Goal: Task Accomplishment & Management: Manage account settings

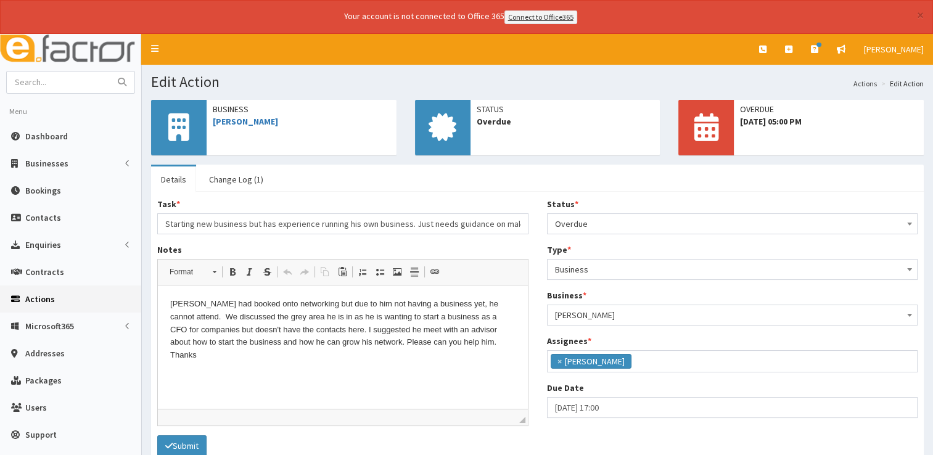
scroll to position [65, 0]
click at [248, 122] on link "[PERSON_NAME]" at bounding box center [245, 121] width 65 height 11
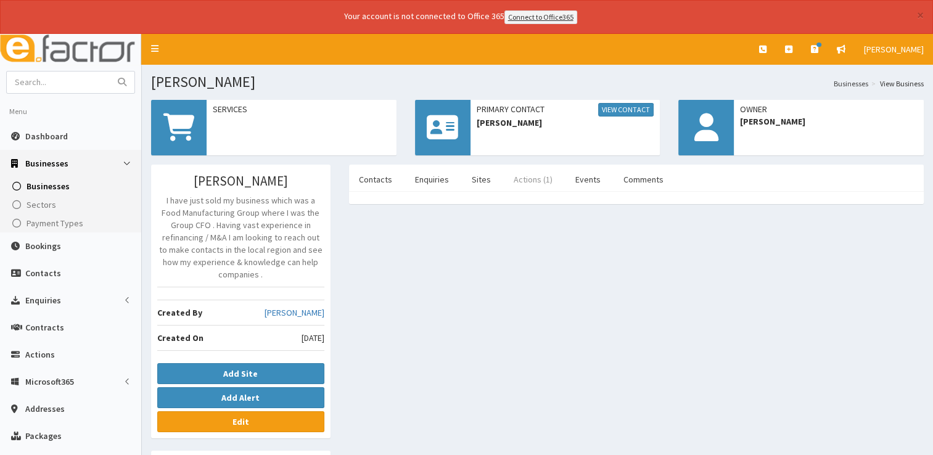
click at [513, 182] on link "Actions (1)" at bounding box center [533, 180] width 59 height 26
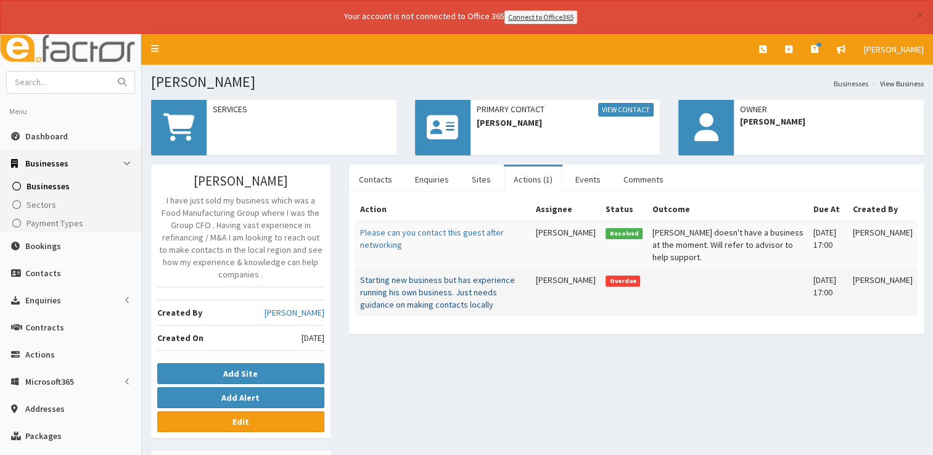
click at [419, 284] on link "Starting new business but has experience running his own business. Just needs g…" at bounding box center [437, 293] width 155 height 36
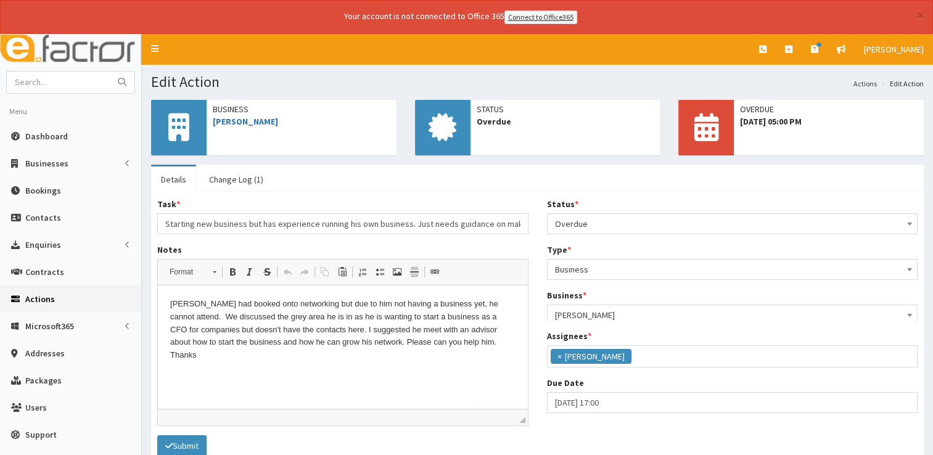
scroll to position [65, 0]
click at [339, 370] on html "Jonathan had booked onto networking but due to him not having a business yet, h…" at bounding box center [343, 330] width 370 height 89
click at [489, 343] on p "Jonathan had booked onto networking but due to him not having a business yet, h…" at bounding box center [342, 330] width 345 height 64
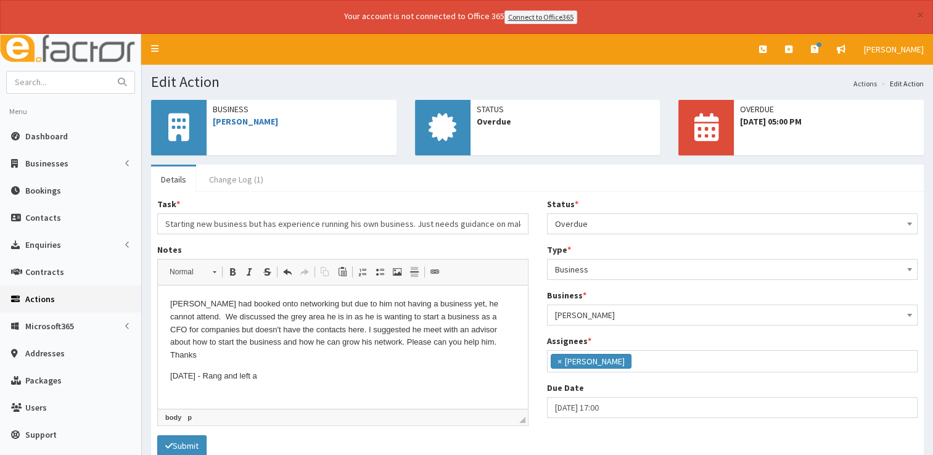
click at [247, 176] on link "Change Log (1)" at bounding box center [236, 180] width 74 height 26
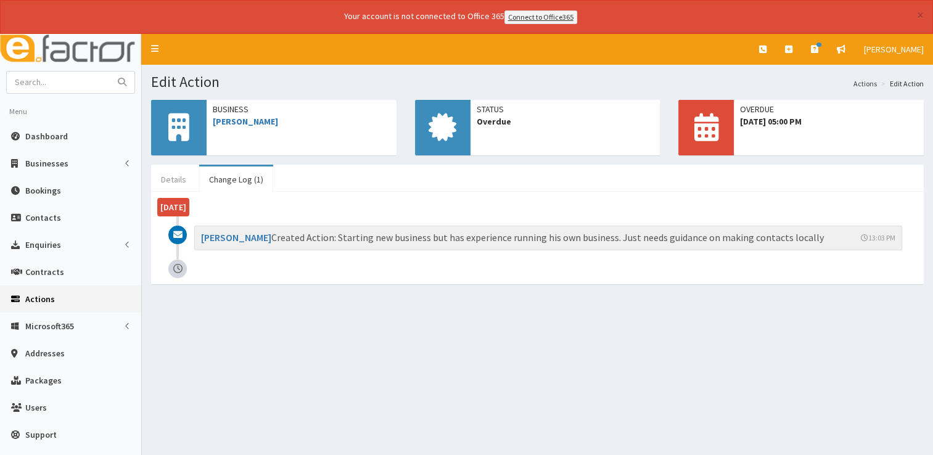
click at [179, 172] on link "Details" at bounding box center [173, 180] width 45 height 26
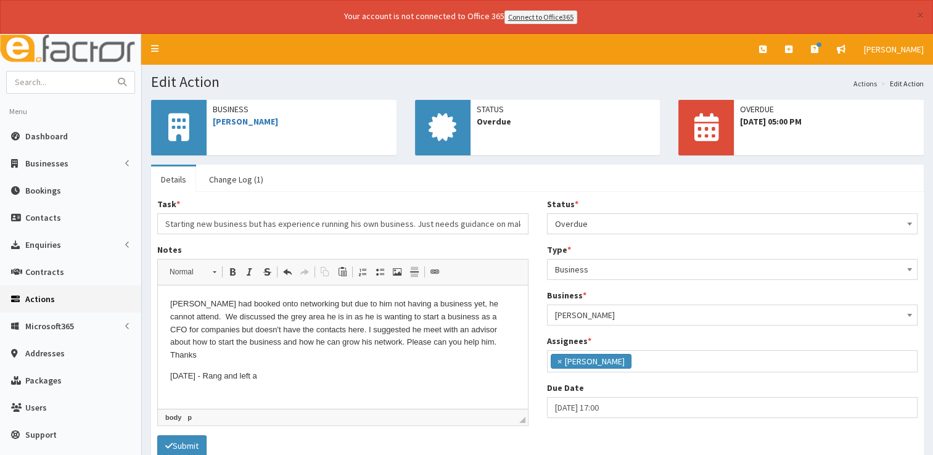
click at [298, 374] on html "Jonathan had booked onto networking but due to him not having a business yet, h…" at bounding box center [343, 341] width 370 height 110
click at [642, 218] on span "Overdue" at bounding box center [732, 223] width 355 height 17
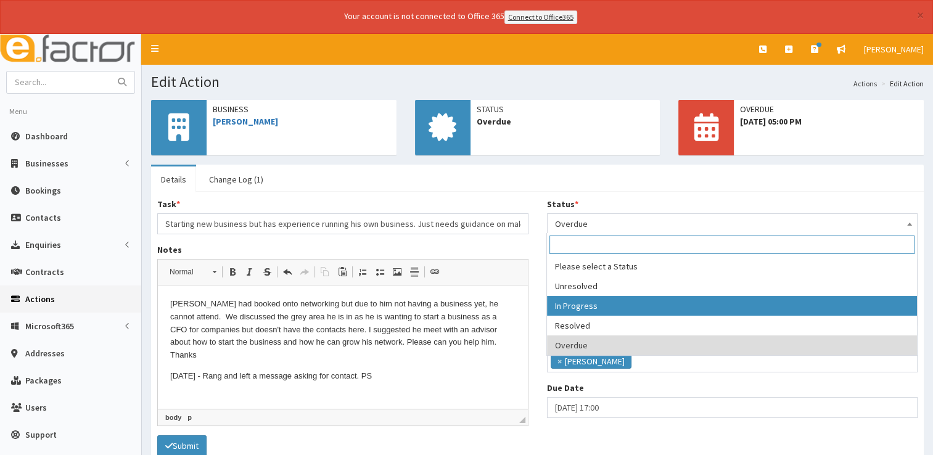
select select "2"
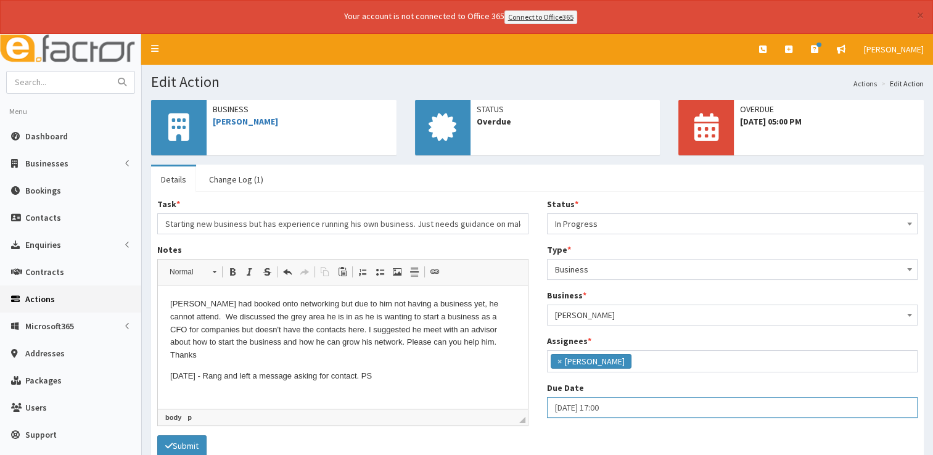
click at [651, 399] on input "[DATE] 17:00" at bounding box center [732, 407] width 371 height 21
select select "17"
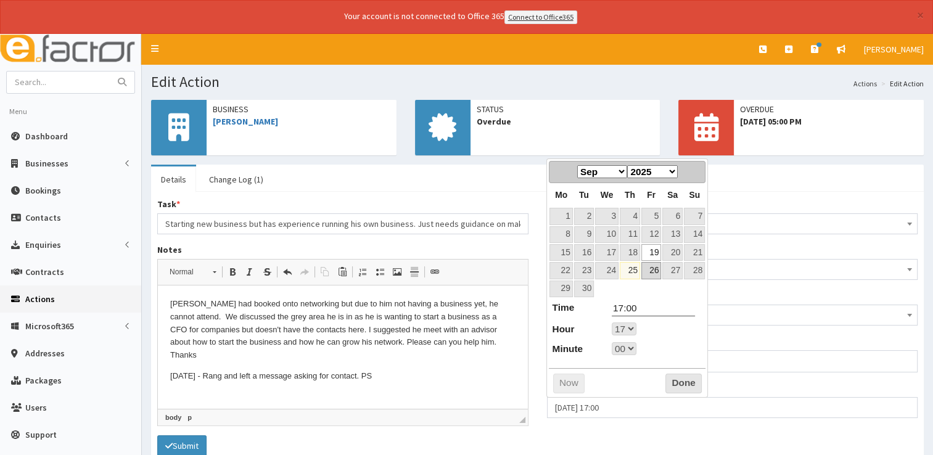
click at [655, 268] on link "26" at bounding box center [652, 270] width 20 height 17
type input "26-09-2025 17:00"
select select "17"
click at [686, 384] on button "Done" at bounding box center [684, 384] width 36 height 20
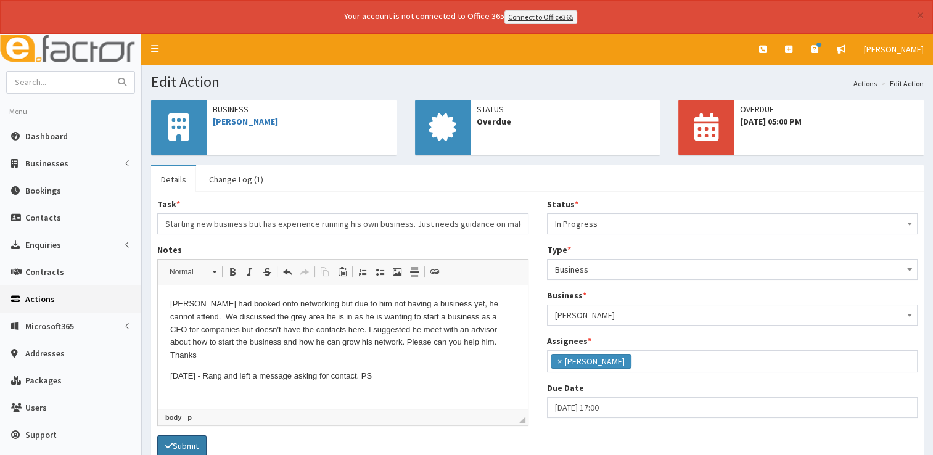
click at [173, 448] on button "Submit" at bounding box center [181, 446] width 49 height 21
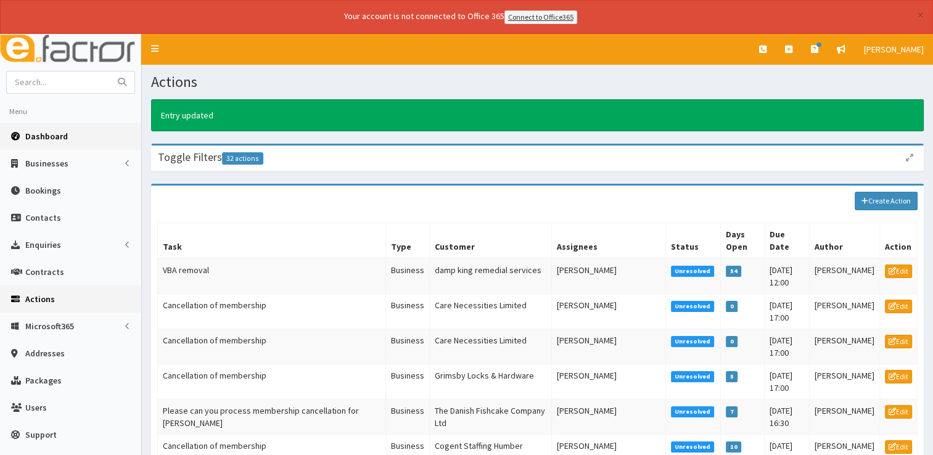
click at [30, 134] on span "Dashboard" at bounding box center [46, 136] width 43 height 11
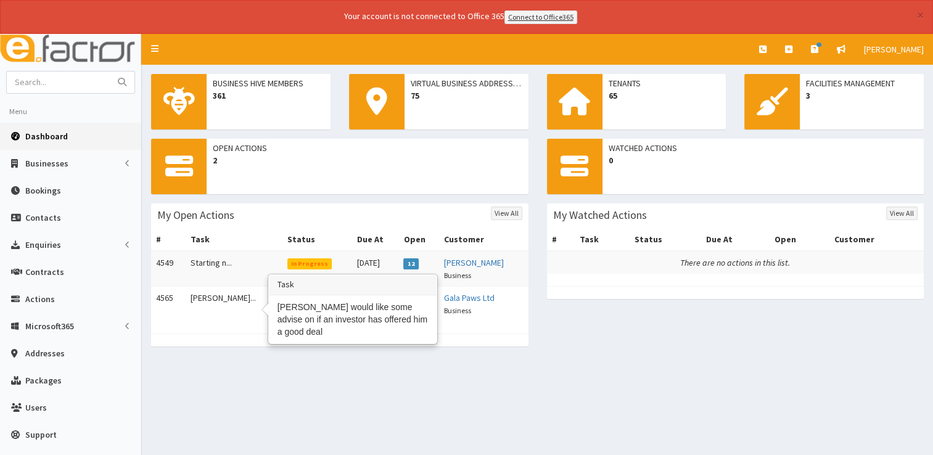
click at [208, 300] on td "[PERSON_NAME]..." at bounding box center [234, 303] width 96 height 35
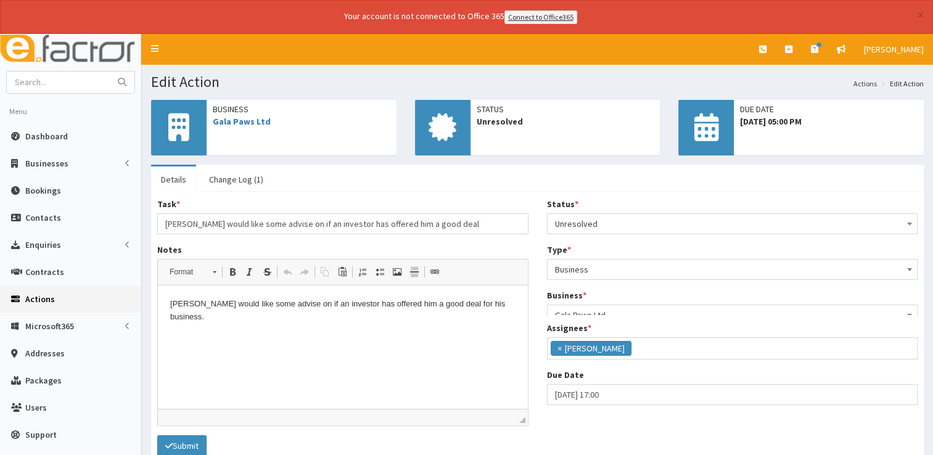
scroll to position [65, 0]
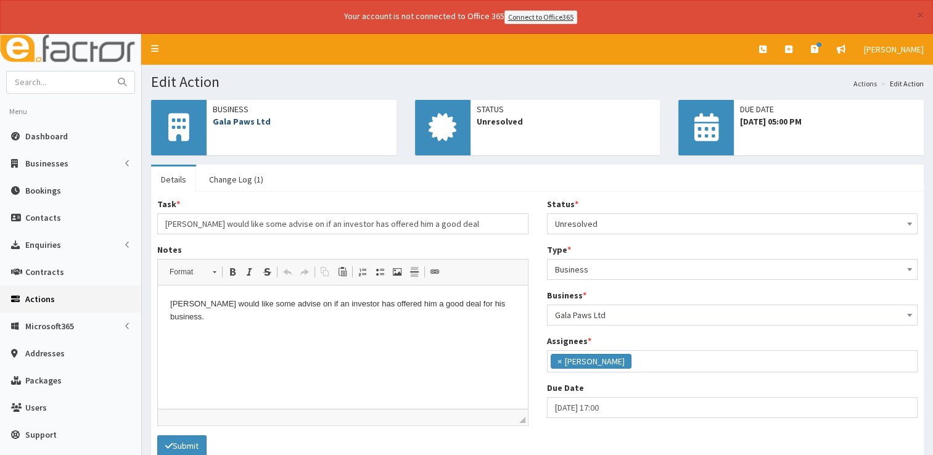
click at [251, 118] on link "Gala Paws Ltd" at bounding box center [242, 121] width 58 height 11
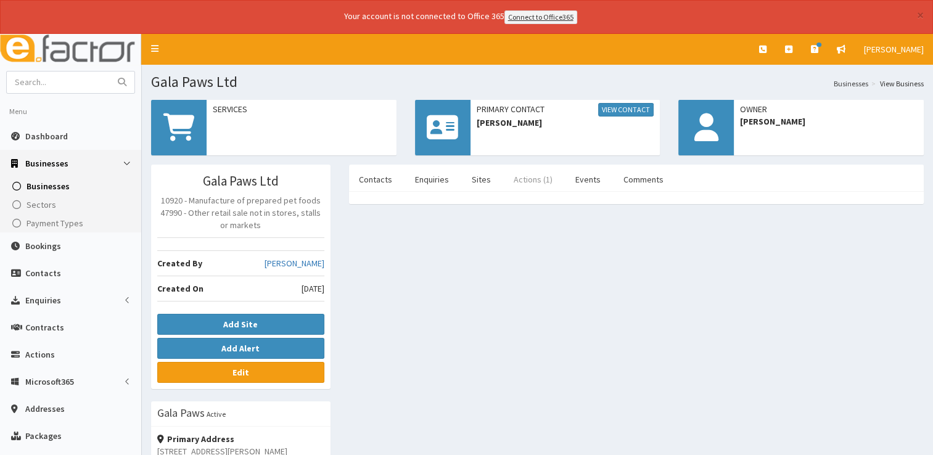
click at [527, 176] on link "Actions (1)" at bounding box center [533, 180] width 59 height 26
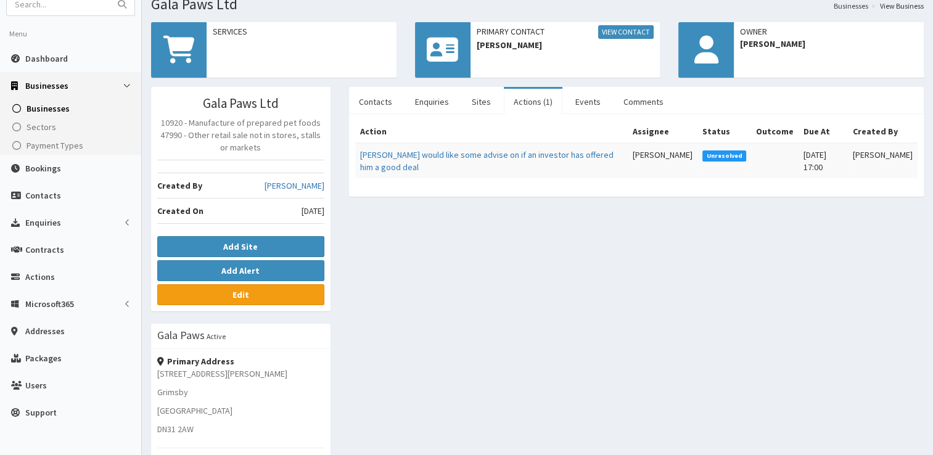
scroll to position [76, 0]
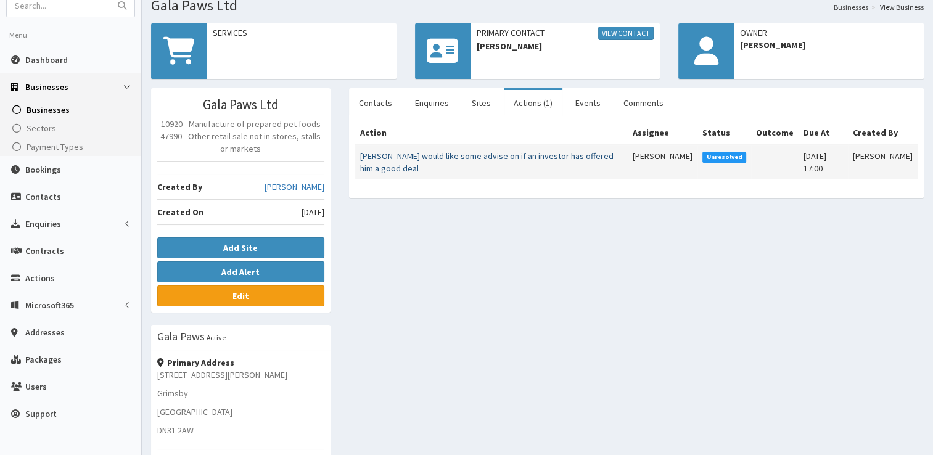
click at [471, 154] on link "[PERSON_NAME] would like some advise on if an investor has offered him a good d…" at bounding box center [487, 162] width 254 height 23
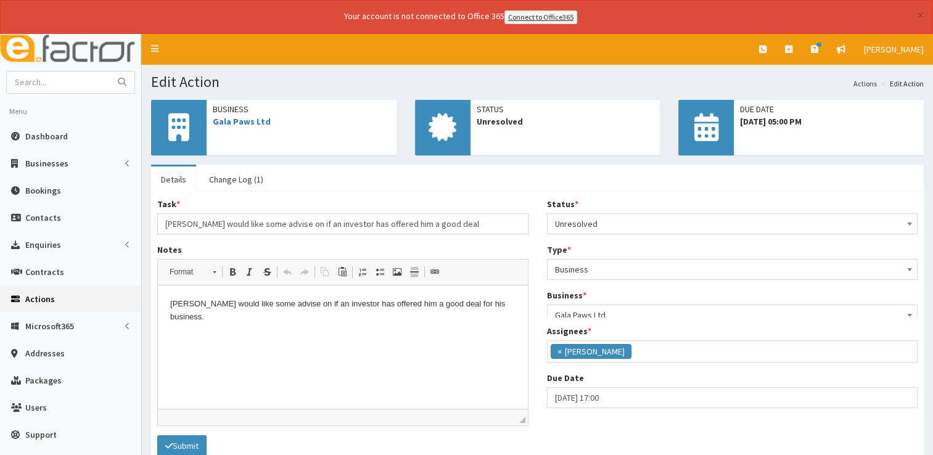
scroll to position [65, 0]
click at [244, 116] on link "Gala Paws Ltd" at bounding box center [242, 121] width 58 height 11
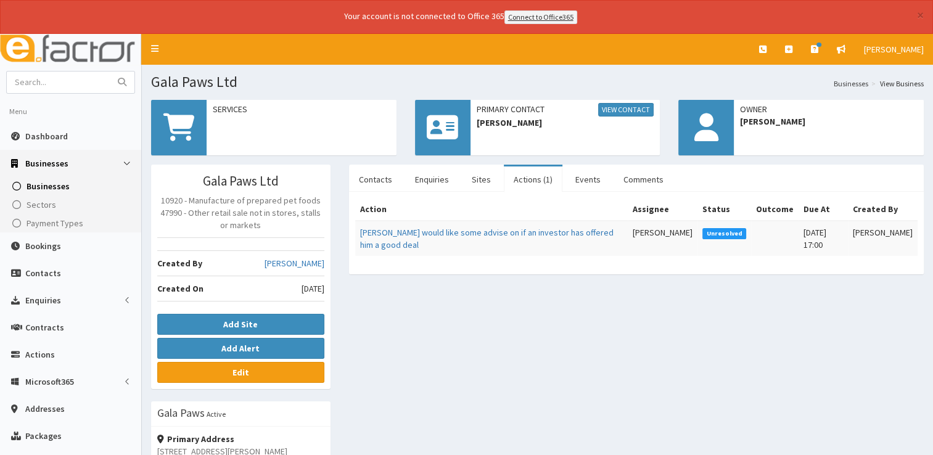
scroll to position [199, 0]
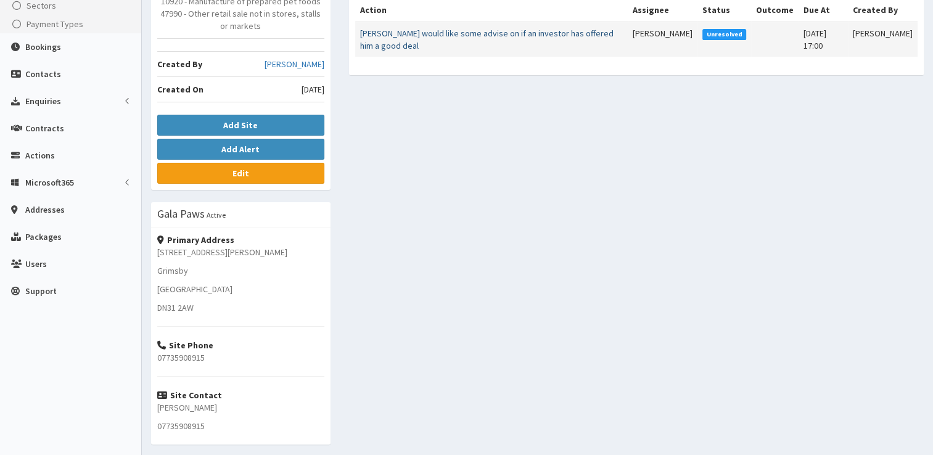
click at [450, 28] on link "[PERSON_NAME] would like some advise on if an investor has offered him a good d…" at bounding box center [487, 39] width 254 height 23
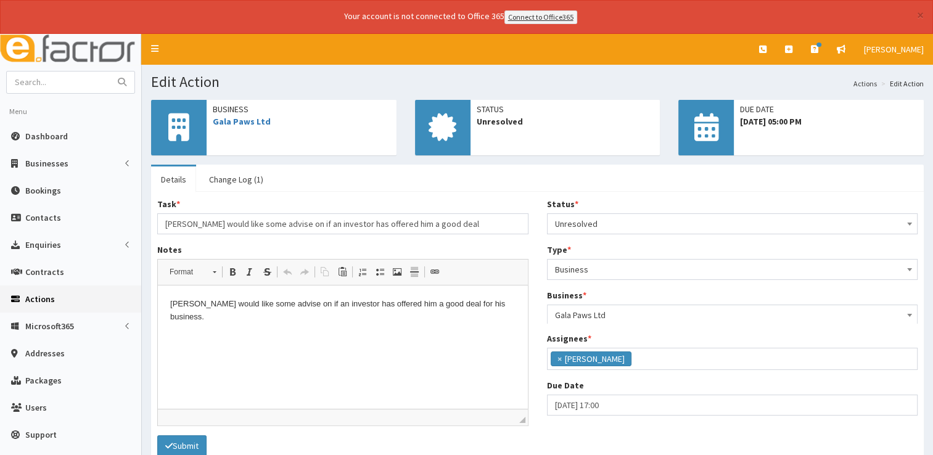
scroll to position [65, 0]
click at [507, 310] on p "[PERSON_NAME] would like some advise on if an investor has offered him a good d…" at bounding box center [342, 311] width 345 height 26
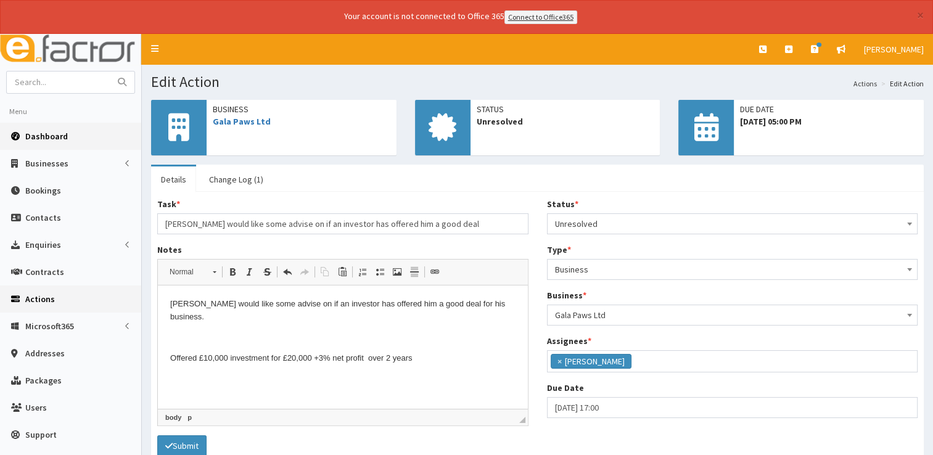
click at [42, 135] on span "Dashboard" at bounding box center [46, 136] width 43 height 11
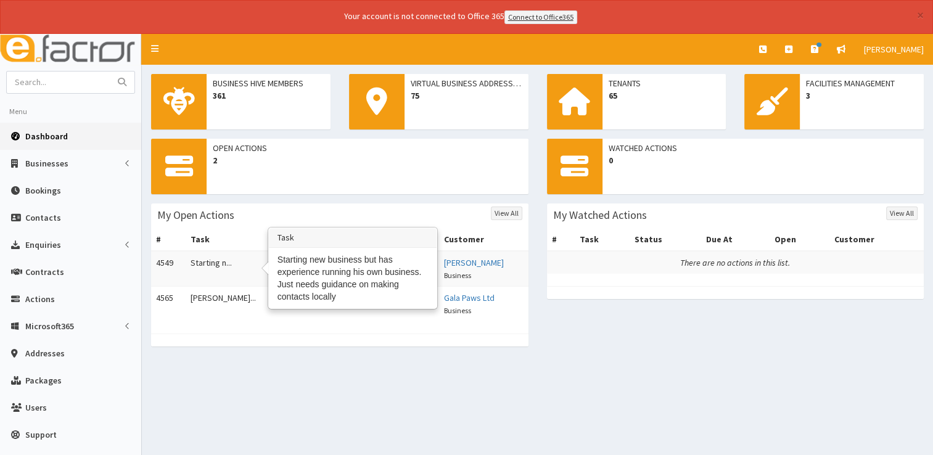
click at [207, 264] on td "Starting n..." at bounding box center [234, 269] width 96 height 36
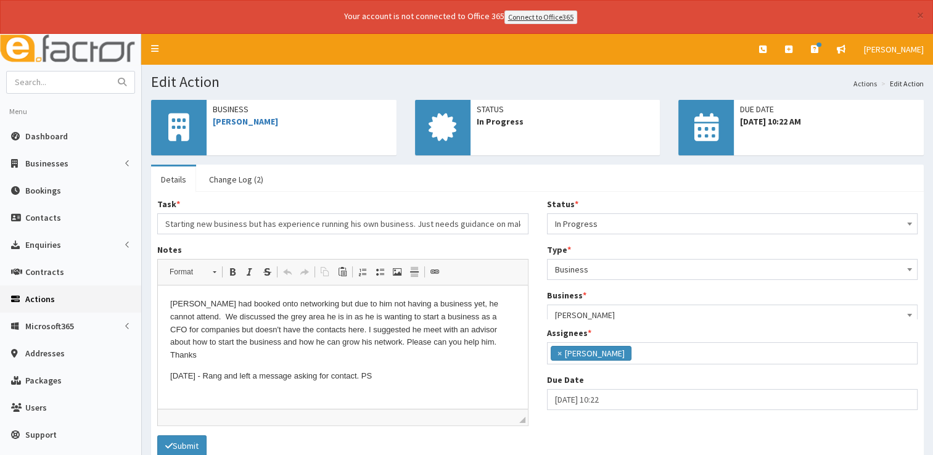
scroll to position [65, 0]
click at [265, 116] on link "[PERSON_NAME]" at bounding box center [245, 121] width 65 height 11
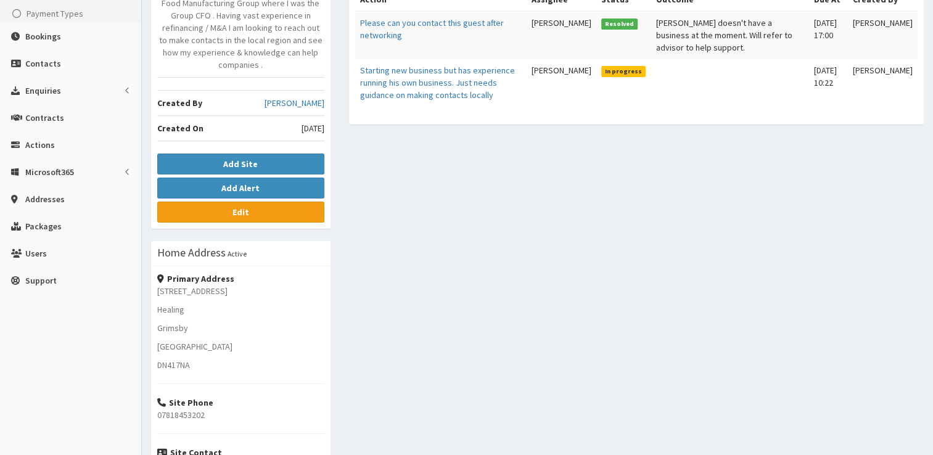
scroll to position [128, 0]
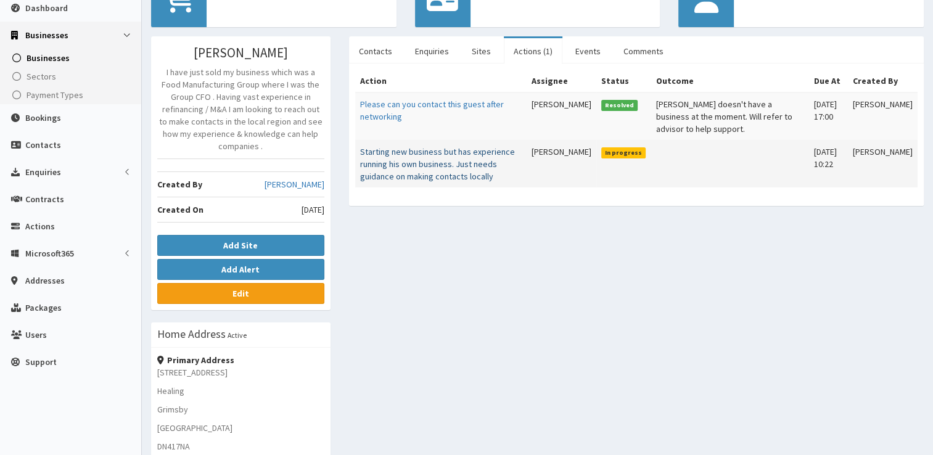
click at [457, 165] on link "Starting new business but has experience running his own business. Just needs g…" at bounding box center [437, 164] width 155 height 36
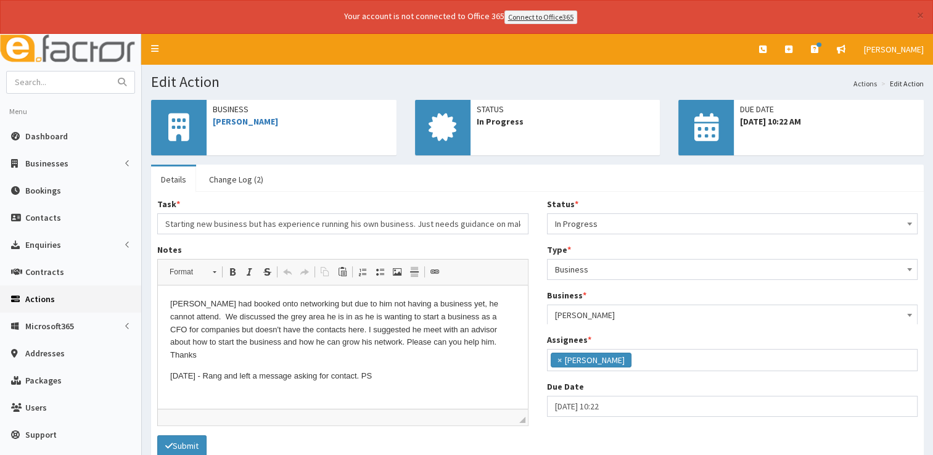
scroll to position [65, 0]
click at [413, 370] on p "25/09/2025 - Rang and left a message asking for contact. PS" at bounding box center [342, 376] width 345 height 13
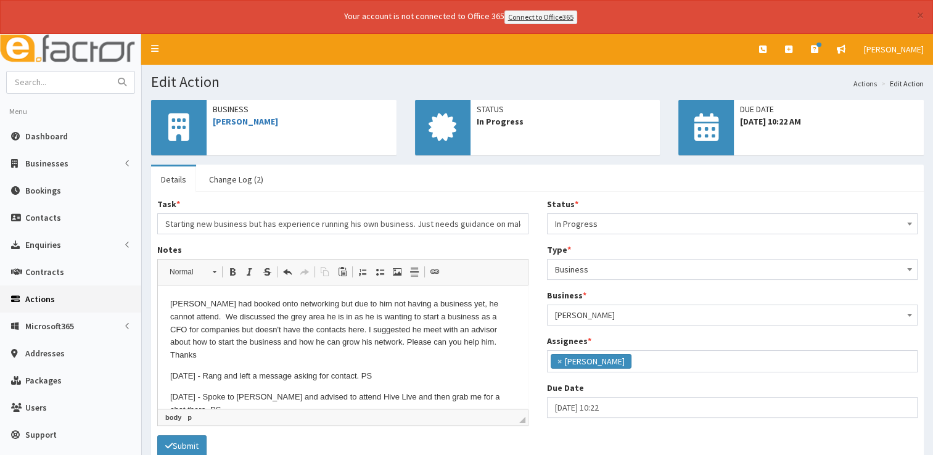
click at [642, 230] on span "In Progress" at bounding box center [732, 223] width 355 height 17
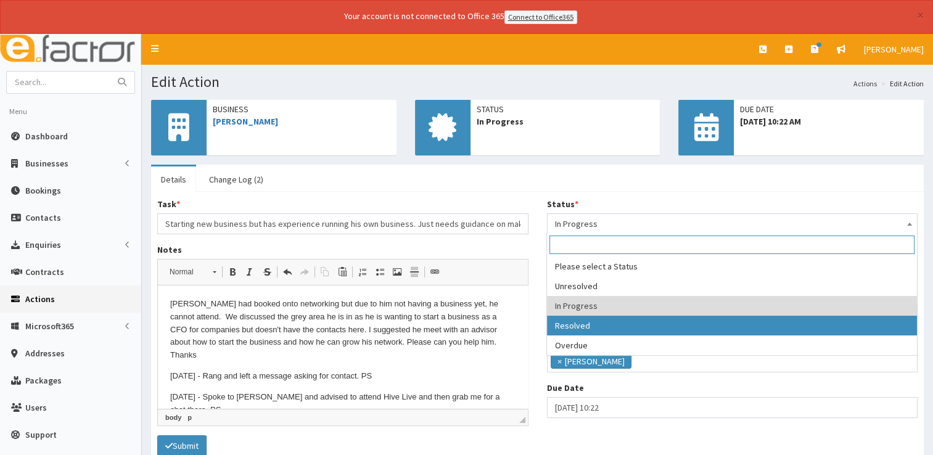
select select "3"
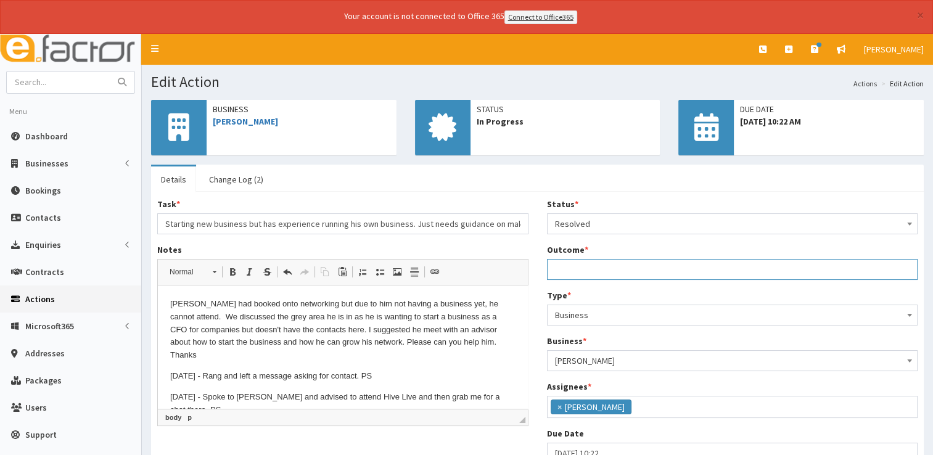
click at [603, 273] on input "Outcome *" at bounding box center [732, 269] width 371 height 21
type input "See notes"
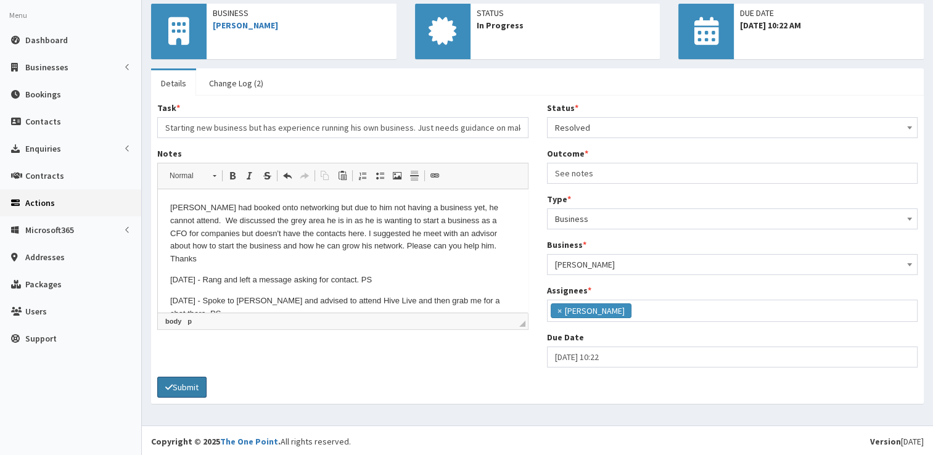
click at [197, 384] on button "Submit" at bounding box center [181, 387] width 49 height 21
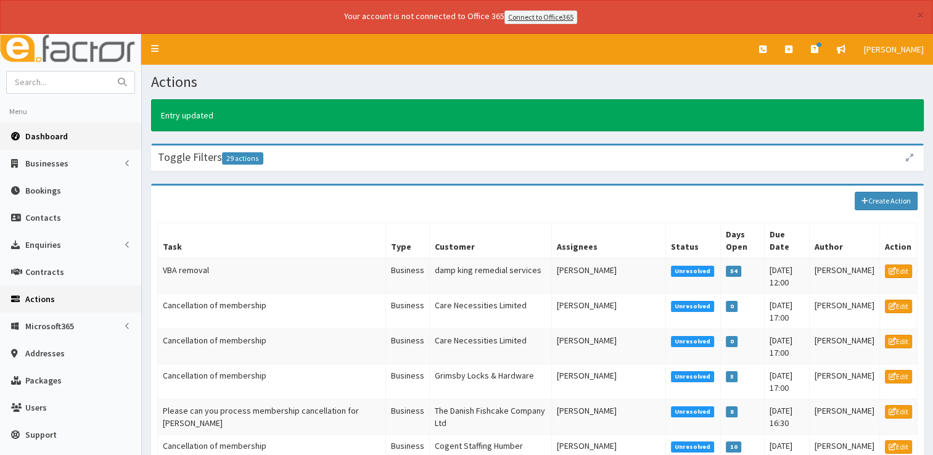
click at [39, 138] on span "Dashboard" at bounding box center [46, 136] width 43 height 11
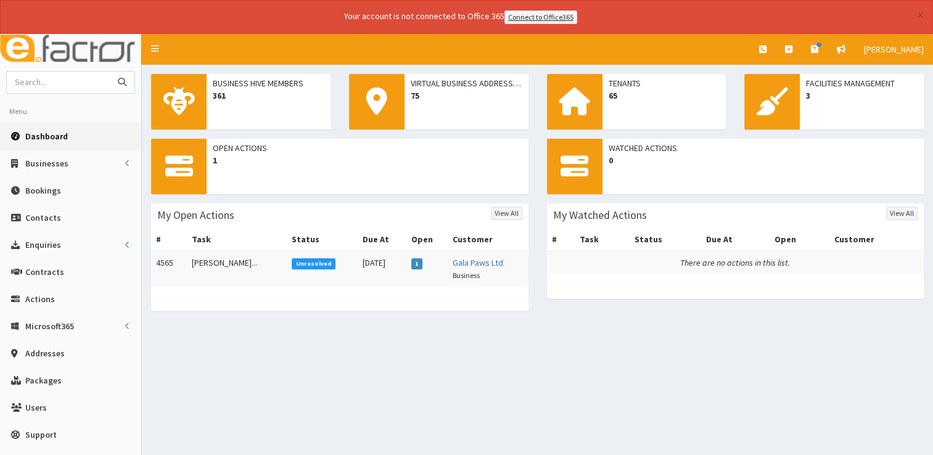
click at [72, 86] on input "text" at bounding box center [59, 83] width 104 height 22
type input "delta"
click at [110, 72] on button "submit" at bounding box center [122, 83] width 25 height 22
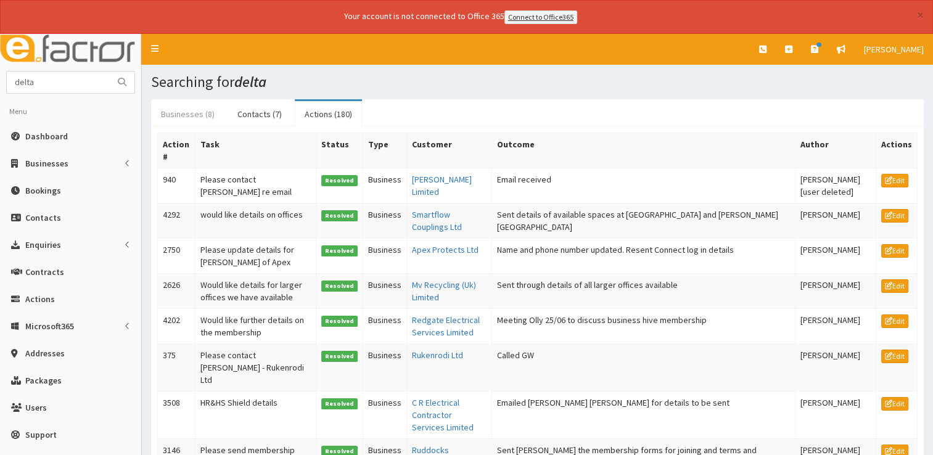
click at [197, 117] on link "Businesses (8)" at bounding box center [187, 114] width 73 height 26
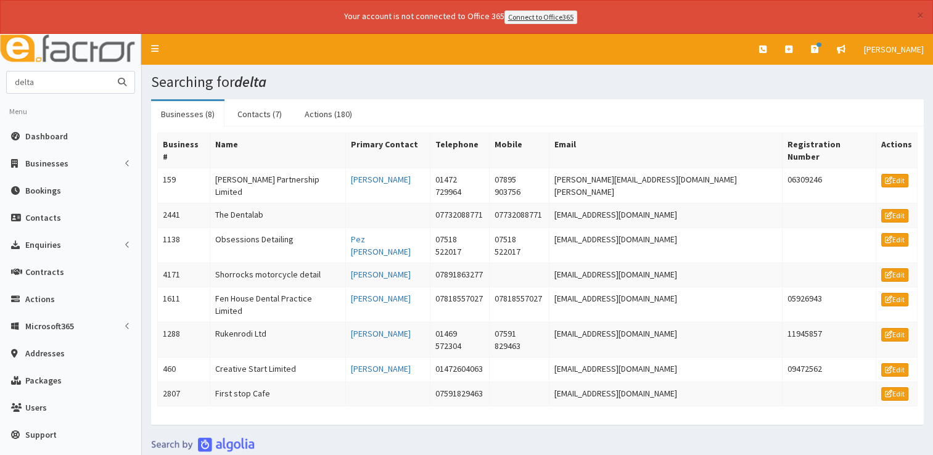
click at [43, 75] on input "delta" at bounding box center [59, 83] width 104 height 22
type input "d"
type input "expo"
click at [110, 72] on button "submit" at bounding box center [122, 83] width 25 height 22
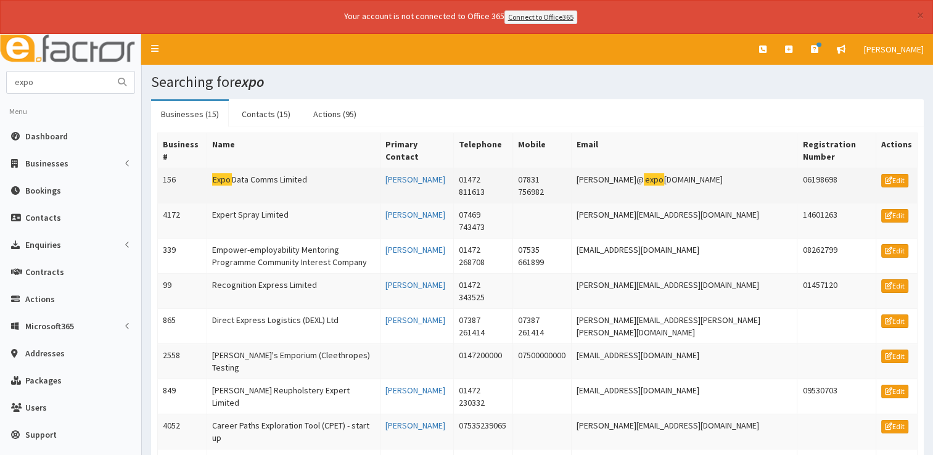
click at [242, 181] on td "Expo Data Comms Limited" at bounding box center [293, 185] width 173 height 35
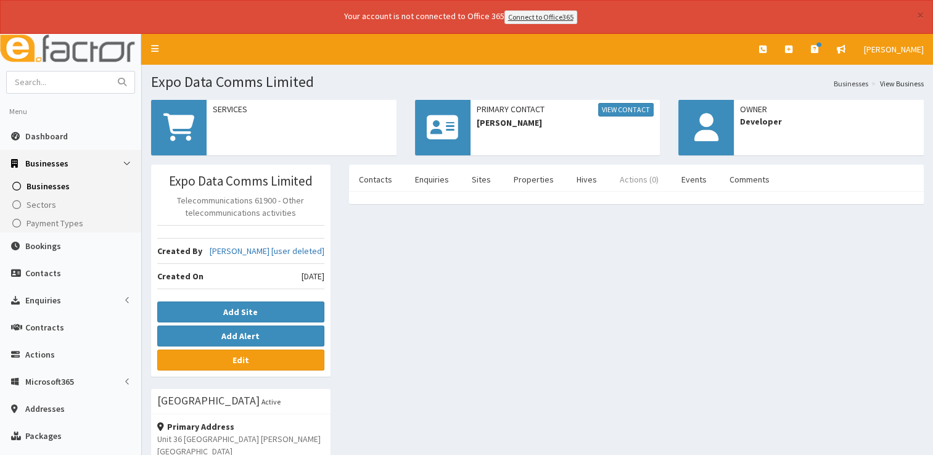
click at [627, 180] on link "Actions (0)" at bounding box center [639, 180] width 59 height 26
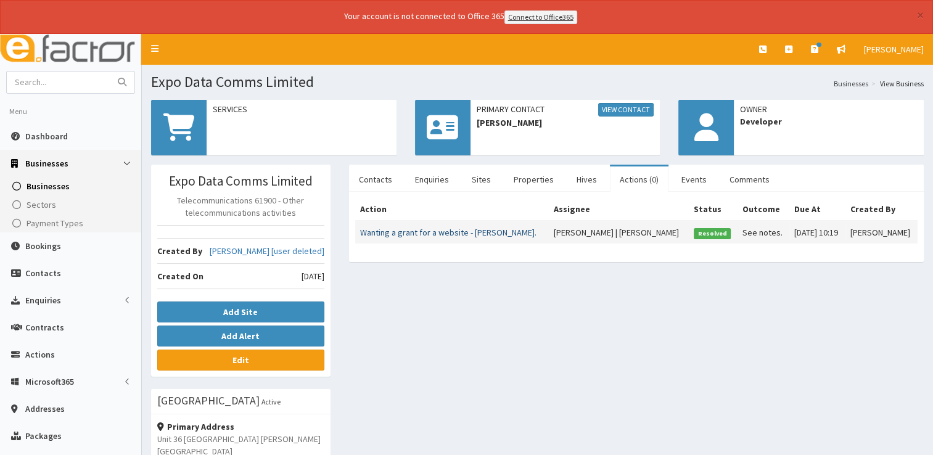
click at [419, 231] on link "Wanting a grant for a website - [PERSON_NAME]." at bounding box center [448, 232] width 176 height 11
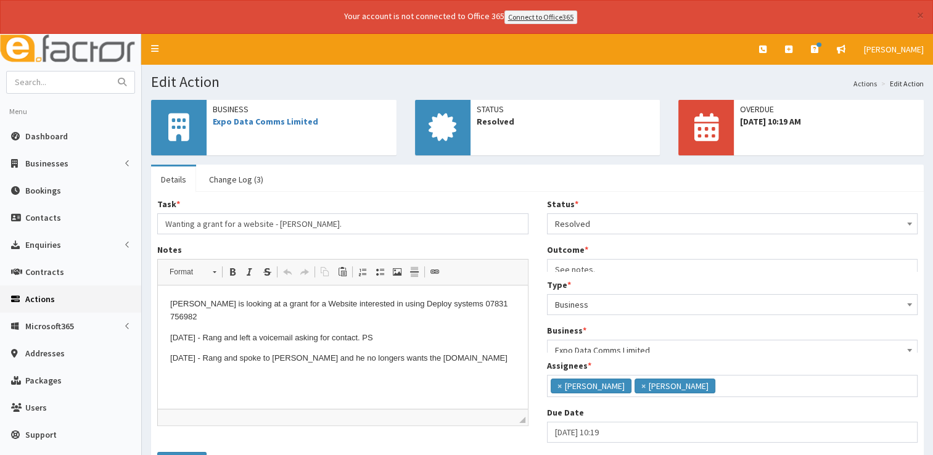
scroll to position [7, 0]
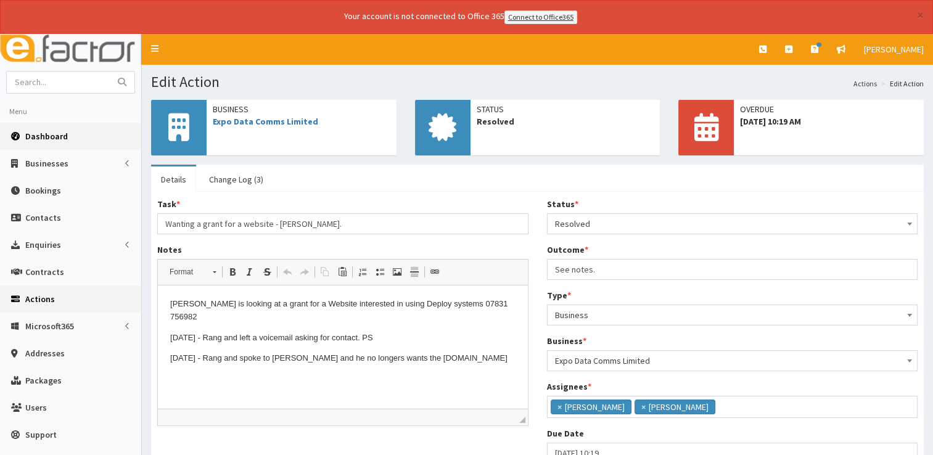
click at [51, 143] on link "Dashboard" at bounding box center [70, 136] width 141 height 27
